Goal: Information Seeking & Learning: Learn about a topic

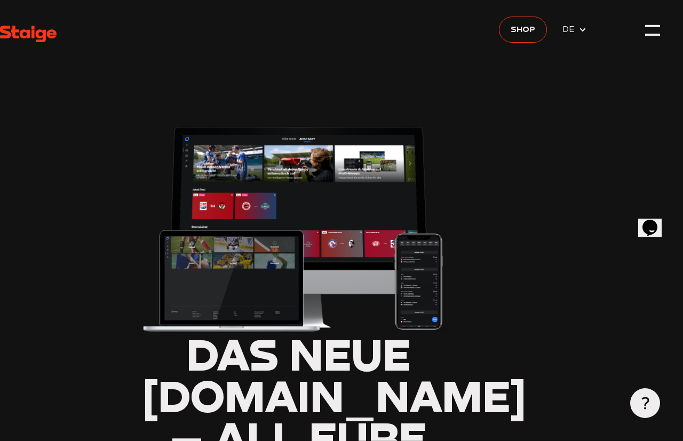
scroll to position [0, 43]
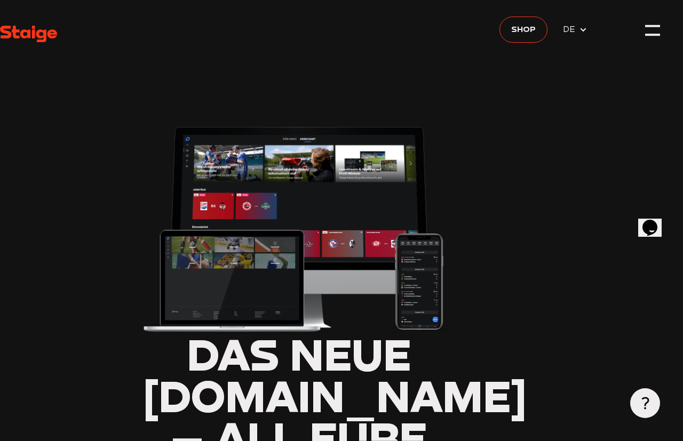
click at [576, 32] on span "DE" at bounding box center [571, 28] width 16 height 13
click at [582, 23] on span "DE" at bounding box center [575, 29] width 25 height 13
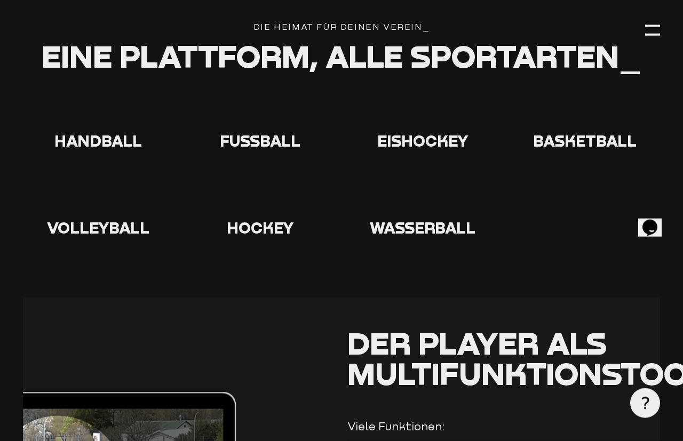
scroll to position [2009, 0]
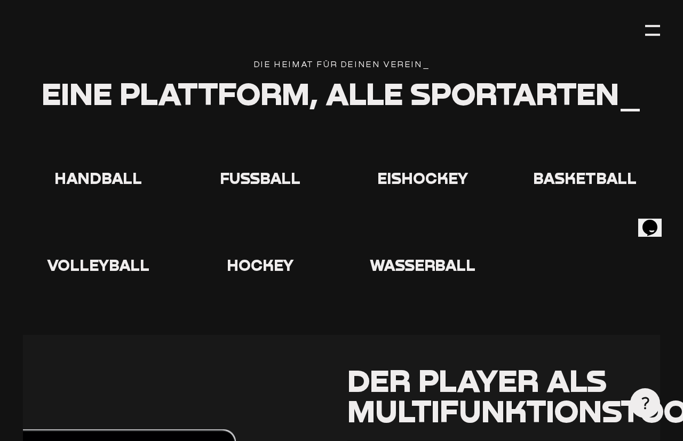
click at [243, 131] on use at bounding box center [243, 131] width 0 height 0
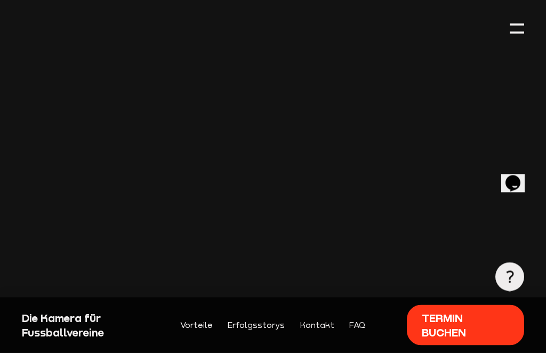
scroll to position [405, 0]
click at [68, 340] on div "Die Kamera für Fussballvereine" at bounding box center [80, 325] width 117 height 29
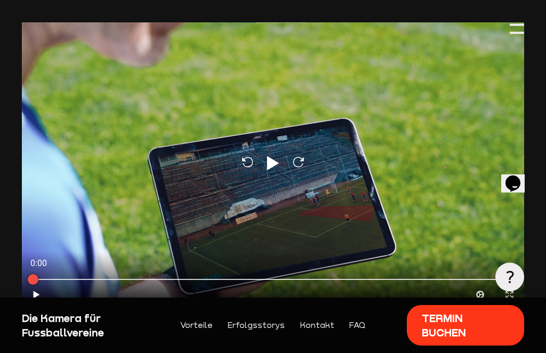
scroll to position [0, 0]
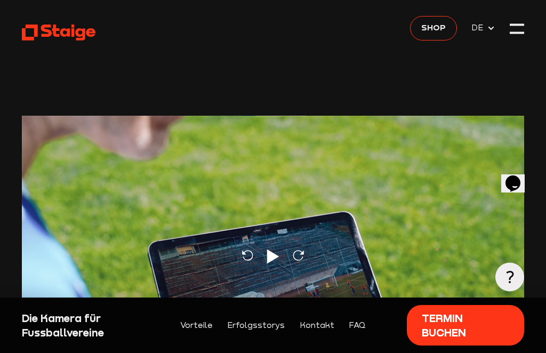
click at [267, 250] on icon at bounding box center [273, 257] width 12 height 14
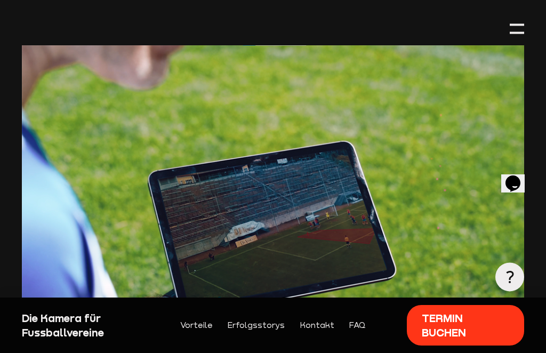
scroll to position [71, 0]
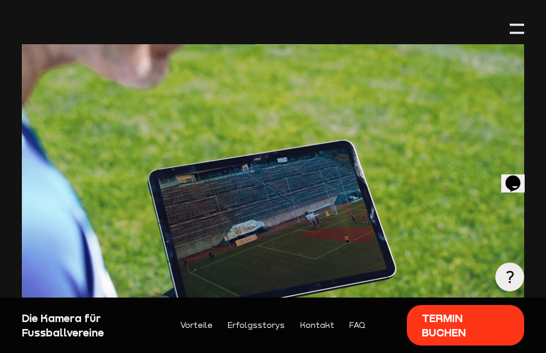
click at [519, 22] on div at bounding box center [517, 29] width 14 height 14
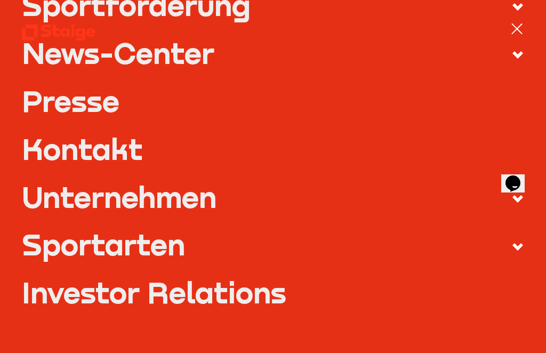
scroll to position [313, 0]
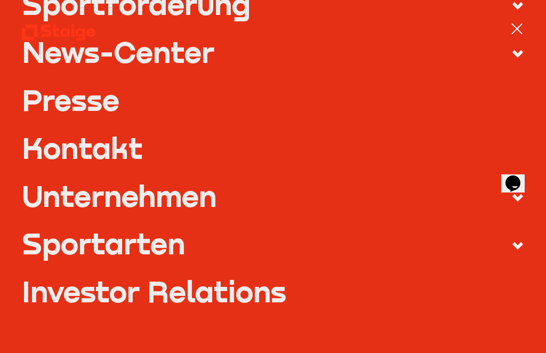
click at [516, 22] on div at bounding box center [517, 29] width 14 height 14
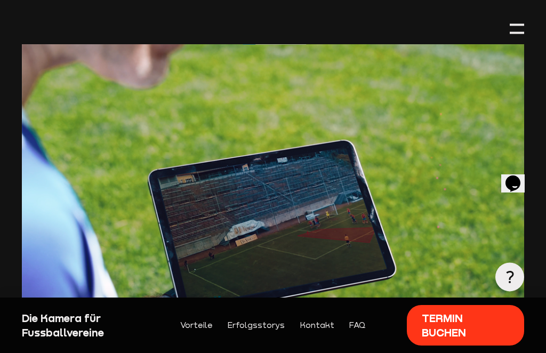
scroll to position [0, 0]
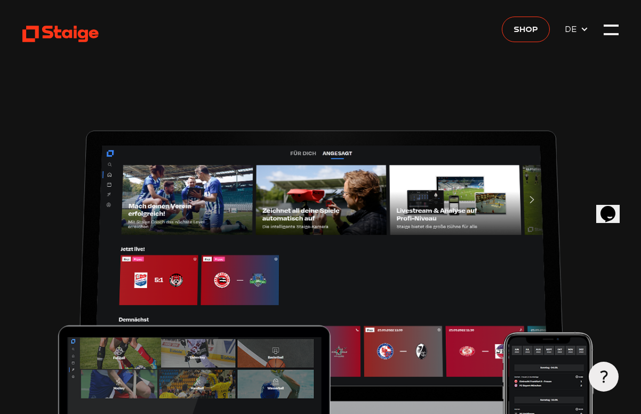
click at [49, 37] on use at bounding box center [60, 34] width 76 height 17
click at [616, 340] on img at bounding box center [320, 320] width 596 height 401
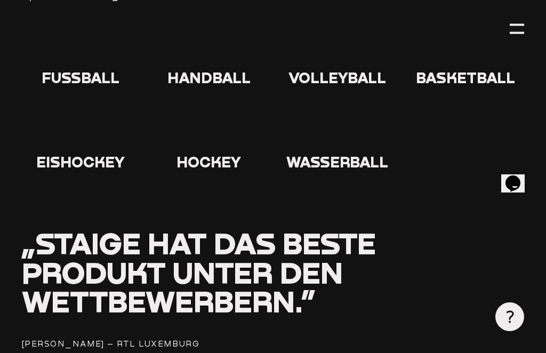
scroll to position [1309, 0]
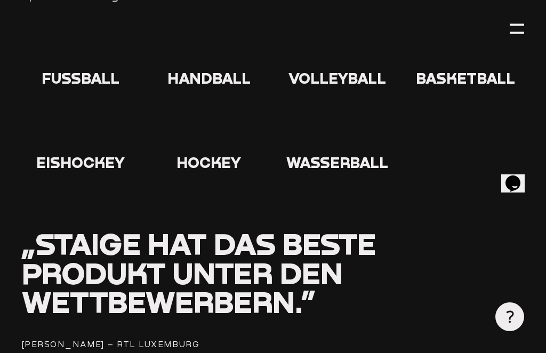
click at [63, 32] on use at bounding box center [63, 32] width 0 height 0
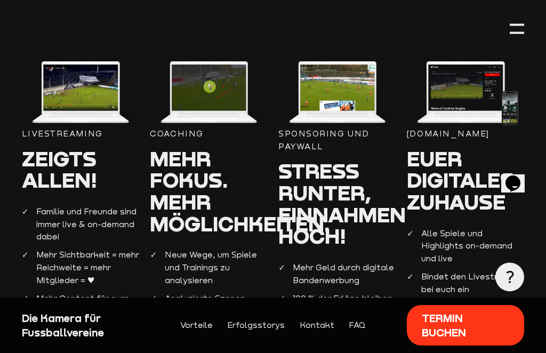
scroll to position [1130, 0]
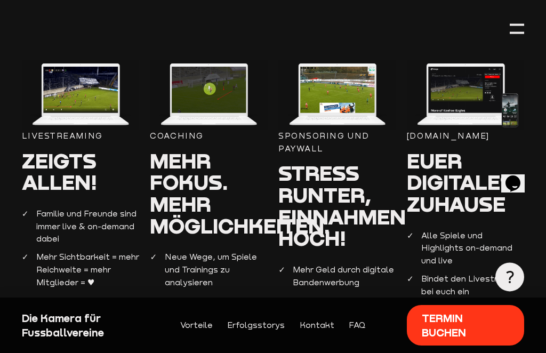
click at [82, 92] on img at bounding box center [80, 94] width 117 height 69
click at [70, 148] on span "Zeigts allen!" at bounding box center [59, 171] width 75 height 47
click at [78, 334] on span "So funktioniert’s" at bounding box center [72, 341] width 100 height 14
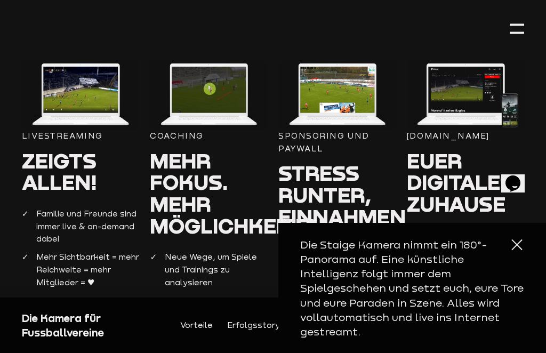
click at [505, 292] on p "Die Staige Kamera nimmt ein 180°-Panorama auf. Eine künstliche Intelligenz folg…" at bounding box center [412, 287] width 224 height 101
click at [62, 148] on span "Zeigts allen!" at bounding box center [59, 171] width 75 height 47
click at [58, 130] on div "Livestreaming Zeigts allen! Familie und Freunde sind immer live & on-demand dab…" at bounding box center [80, 204] width 117 height 288
click at [79, 69] on img at bounding box center [80, 94] width 117 height 69
click at [86, 86] on img at bounding box center [80, 94] width 117 height 69
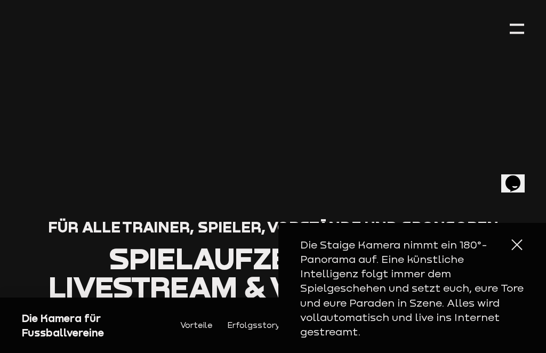
scroll to position [609, 0]
